Goal: Check status: Check status

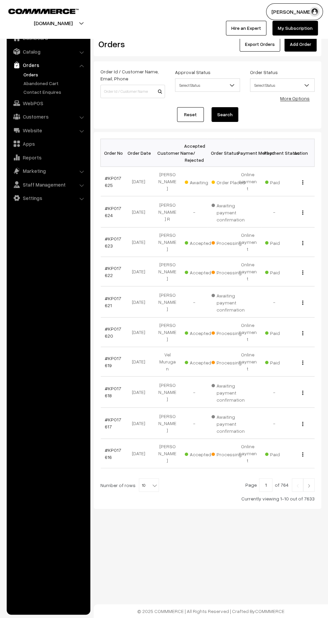
click at [107, 180] on link "#KP017625" at bounding box center [113, 181] width 16 height 13
click at [120, 90] on input at bounding box center [133, 91] width 65 height 13
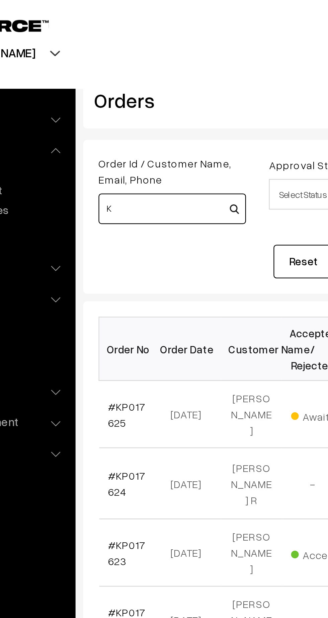
type input "KP"
type input "क"
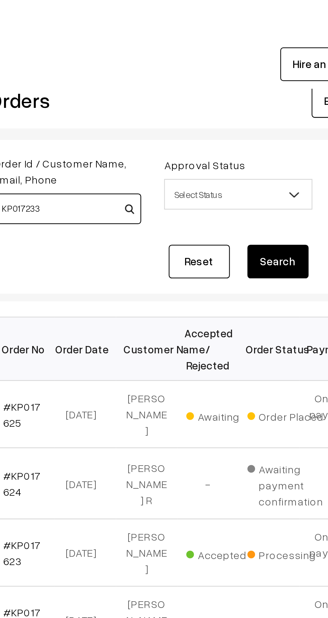
type input "KP017233"
click at [225, 114] on button "Search" at bounding box center [225, 114] width 27 height 15
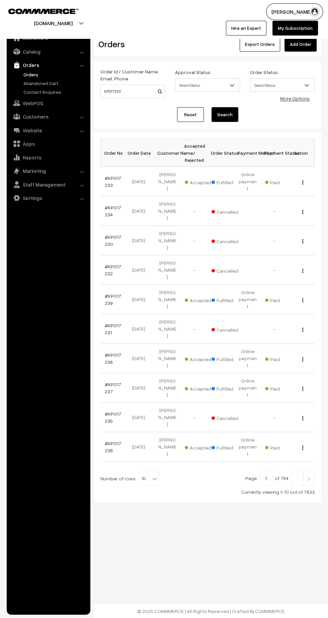
click at [108, 181] on link "#KP017233" at bounding box center [113, 181] width 16 height 13
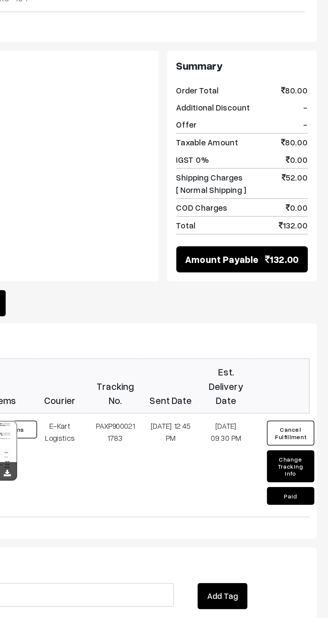
scroll to position [79, 0]
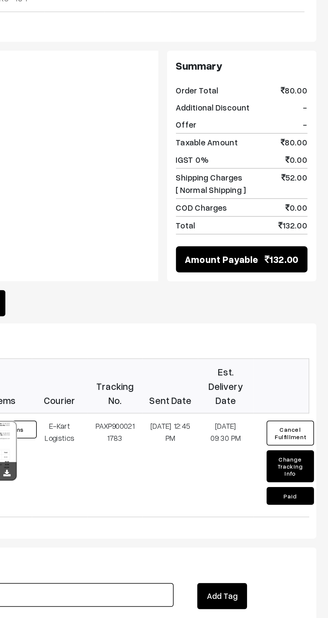
click at [199, 598] on input at bounding box center [169, 604] width 143 height 13
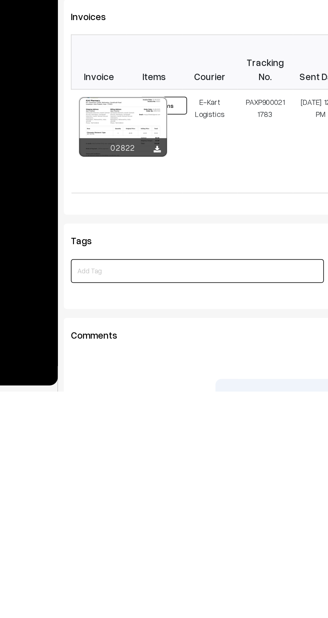
scroll to position [138, 0]
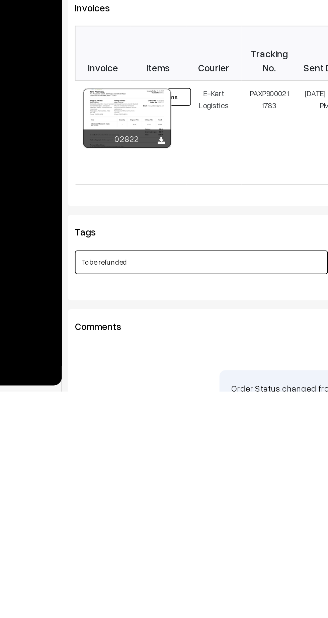
click at [188, 538] on input "To be refunded" at bounding box center [169, 544] width 143 height 13
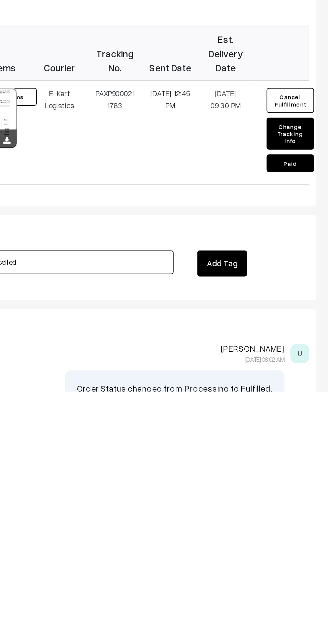
type input "To be refunded and cancelled"
click at [273, 538] on button "Add Tag" at bounding box center [268, 545] width 28 height 15
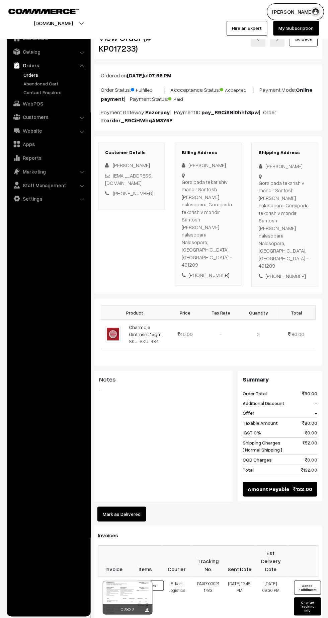
scroll to position [0, 0]
